Goal: Information Seeking & Learning: Learn about a topic

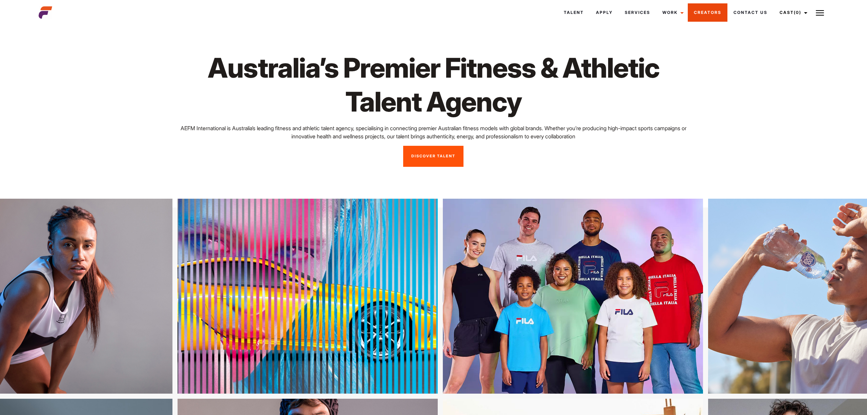
click at [703, 12] on link "Creators" at bounding box center [708, 12] width 40 height 18
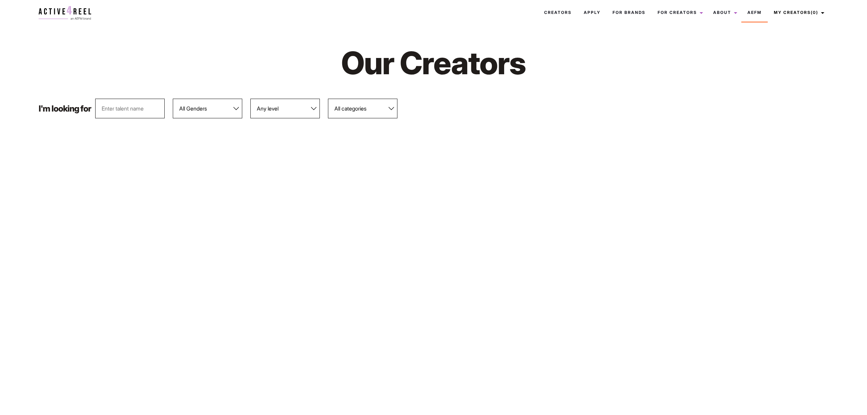
click at [279, 107] on select "Any level Bronze Silver Platinum Gold Diamond" at bounding box center [284, 109] width 69 height 20
click at [387, 107] on select "All categories Athletic Footwear Reviewers Female Supplement Testing & Review" at bounding box center [362, 109] width 69 height 20
select select "565"
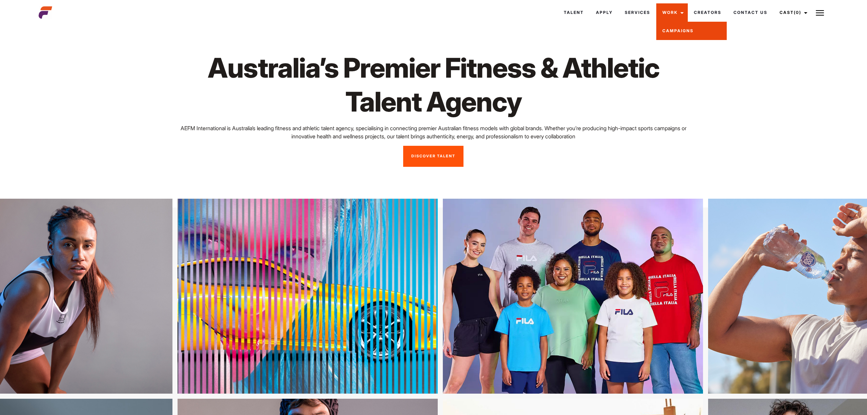
click at [672, 30] on link "Campaigns" at bounding box center [691, 31] width 70 height 18
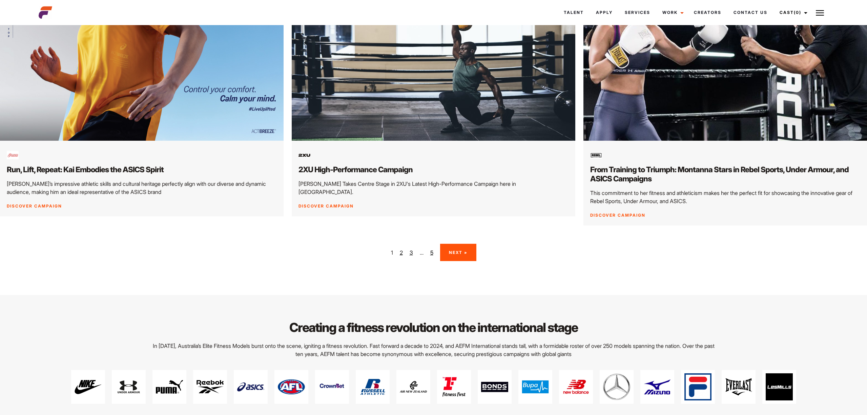
scroll to position [1187, 0]
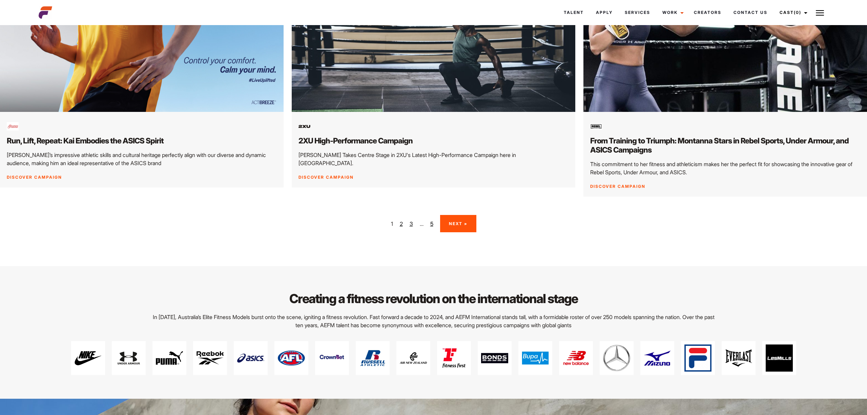
click at [449, 215] on link "Next »" at bounding box center [458, 223] width 36 height 17
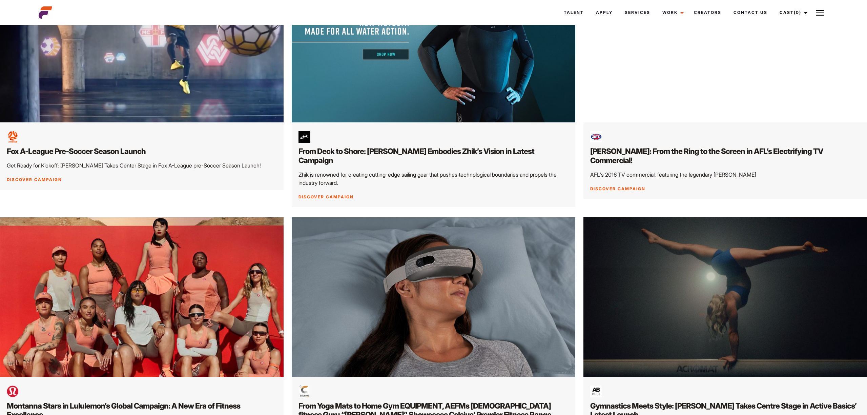
scroll to position [510, 0]
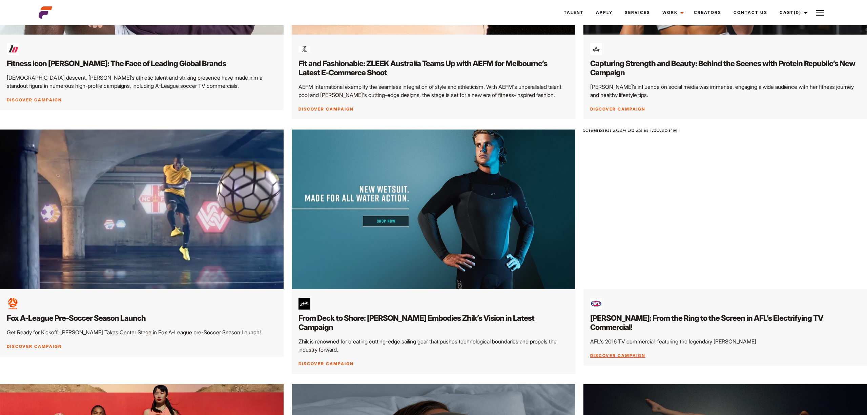
click at [716, 193] on img at bounding box center [725, 208] width 298 height 167
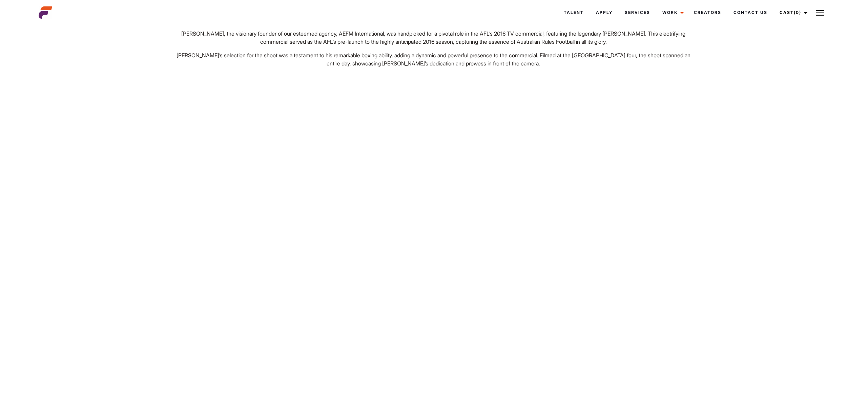
scroll to position [96, 0]
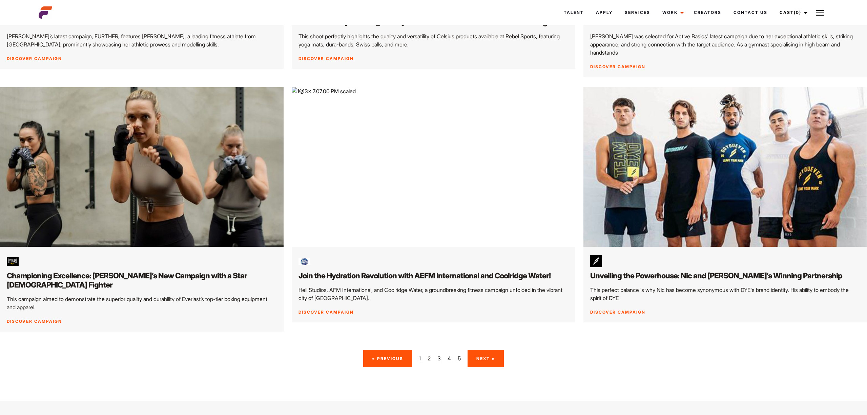
scroll to position [1068, 0]
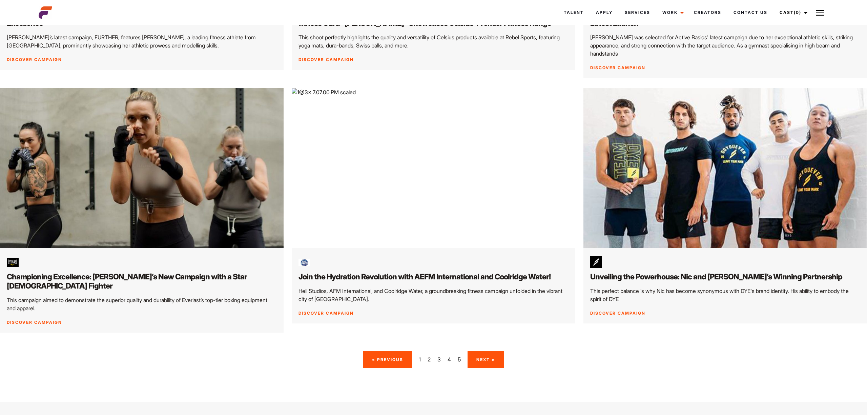
click at [479, 351] on link "Next »" at bounding box center [486, 359] width 36 height 17
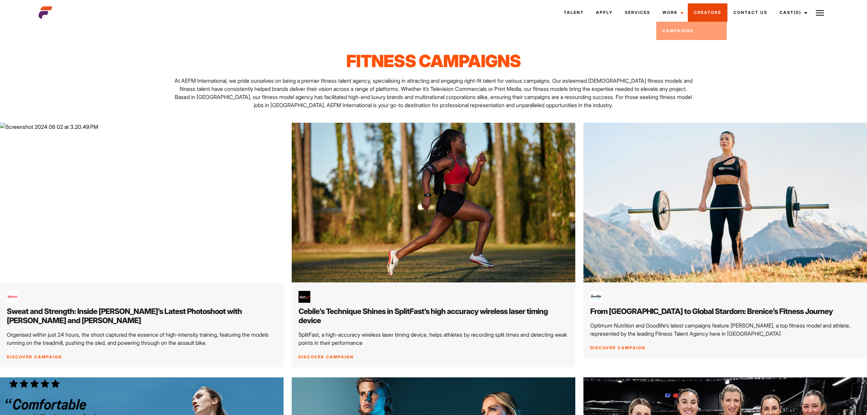
click at [708, 16] on link "Creators" at bounding box center [708, 12] width 40 height 18
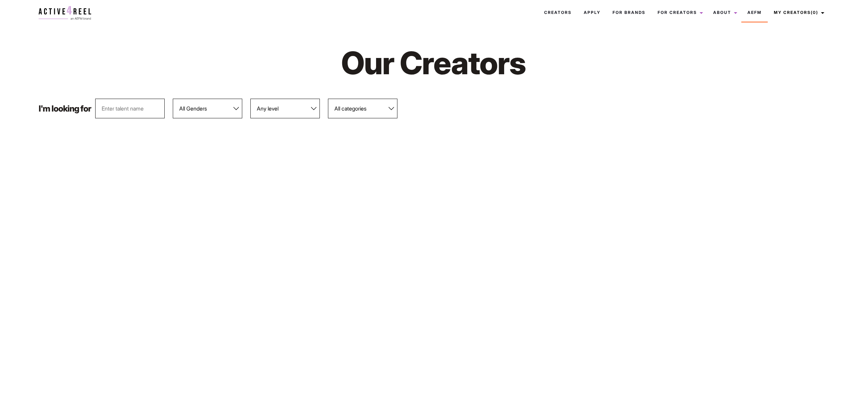
click at [279, 112] on select "Any level Bronze Silver Platinum Gold Diamond" at bounding box center [284, 109] width 69 height 20
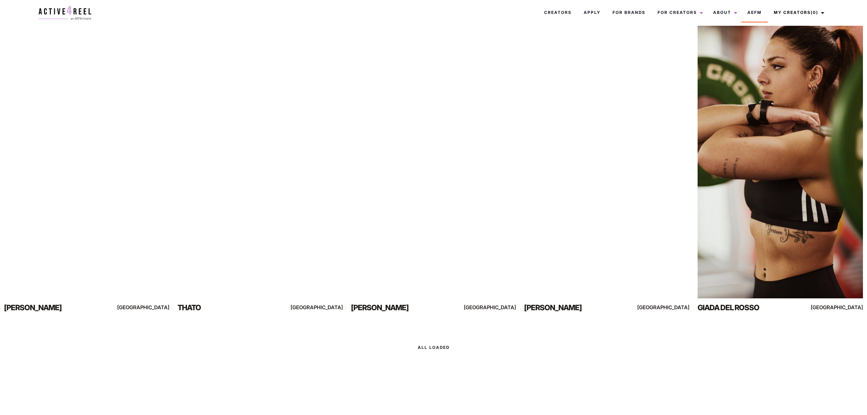
scroll to position [1065, 0]
